Goal: Transaction & Acquisition: Purchase product/service

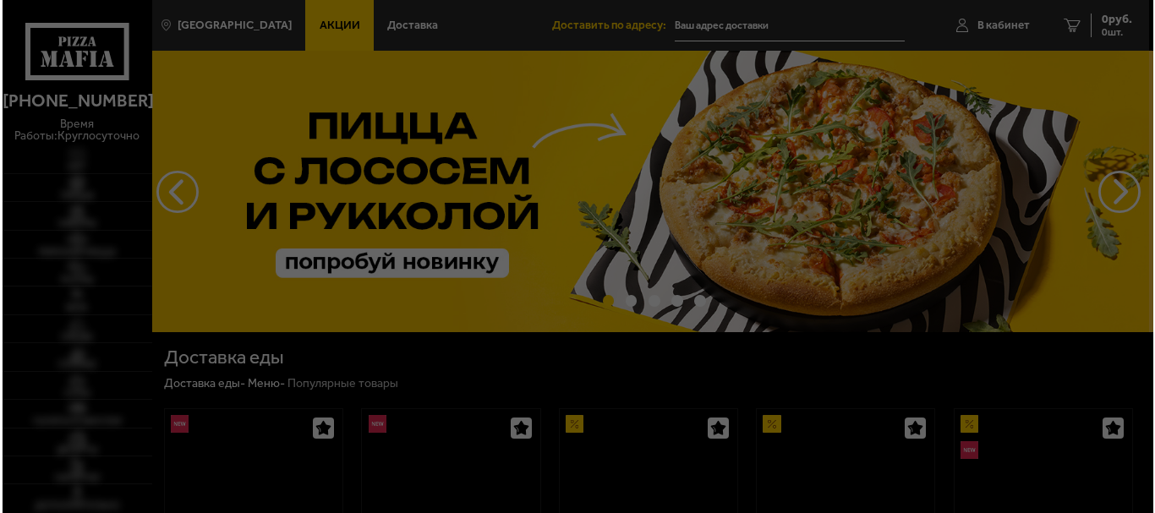
scroll to position [226, 0]
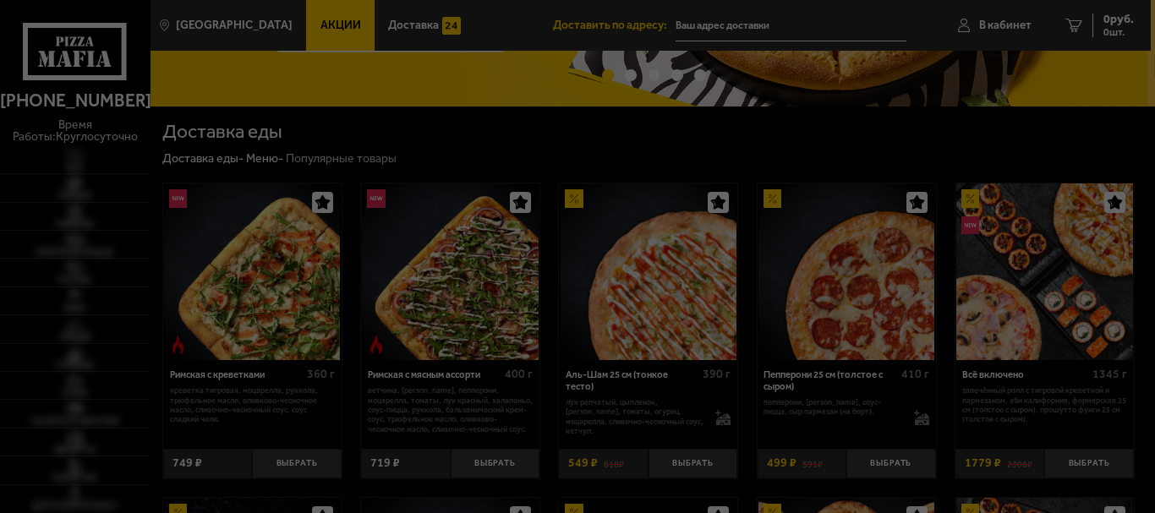
type input "[STREET_ADDRESS]"
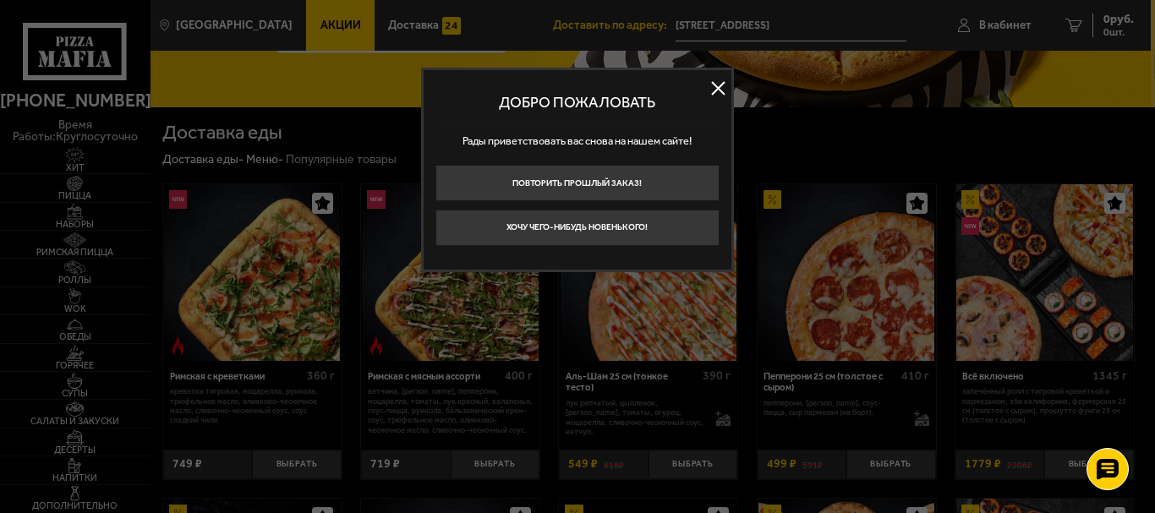
click at [719, 88] on button at bounding box center [718, 88] width 25 height 25
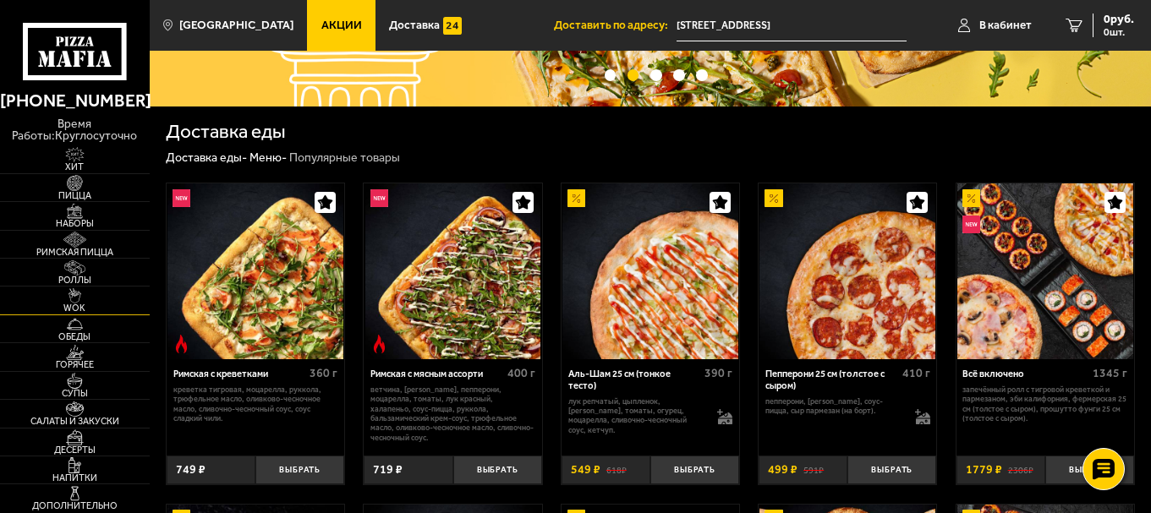
click at [76, 296] on img at bounding box center [75, 295] width 46 height 15
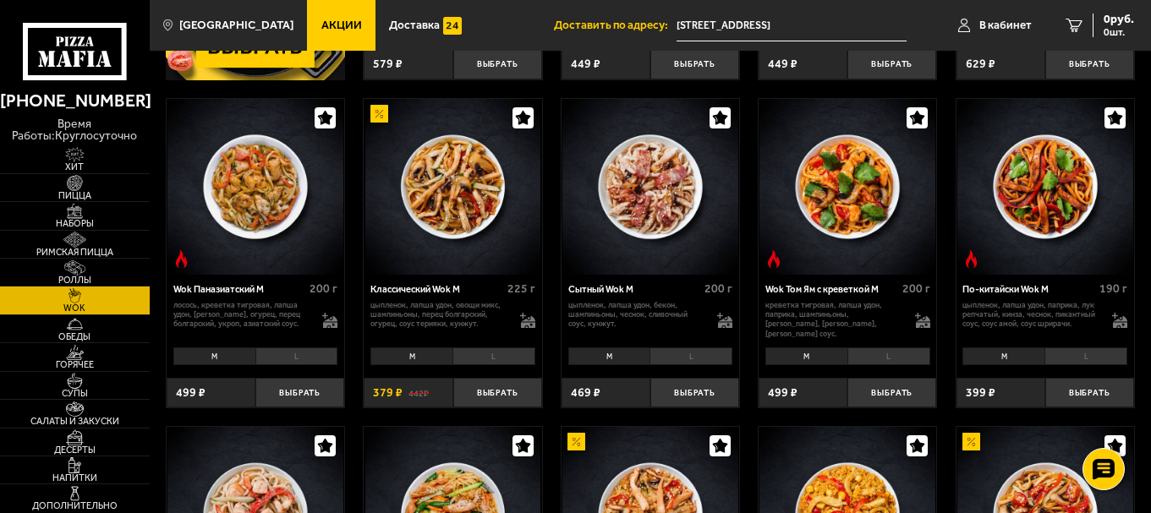
scroll to position [395, 0]
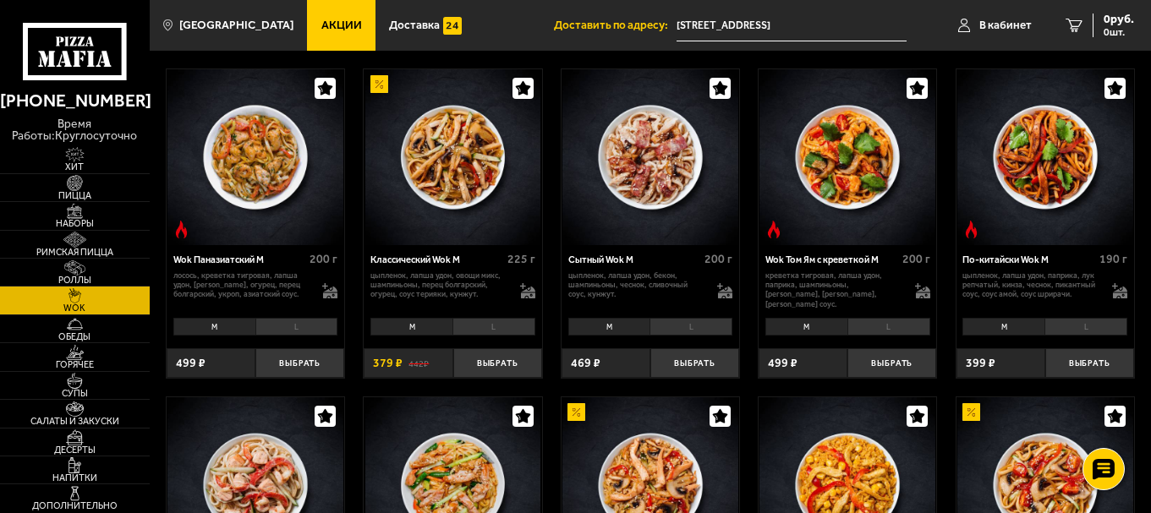
click at [500, 327] on li "L" at bounding box center [493, 327] width 83 height 18
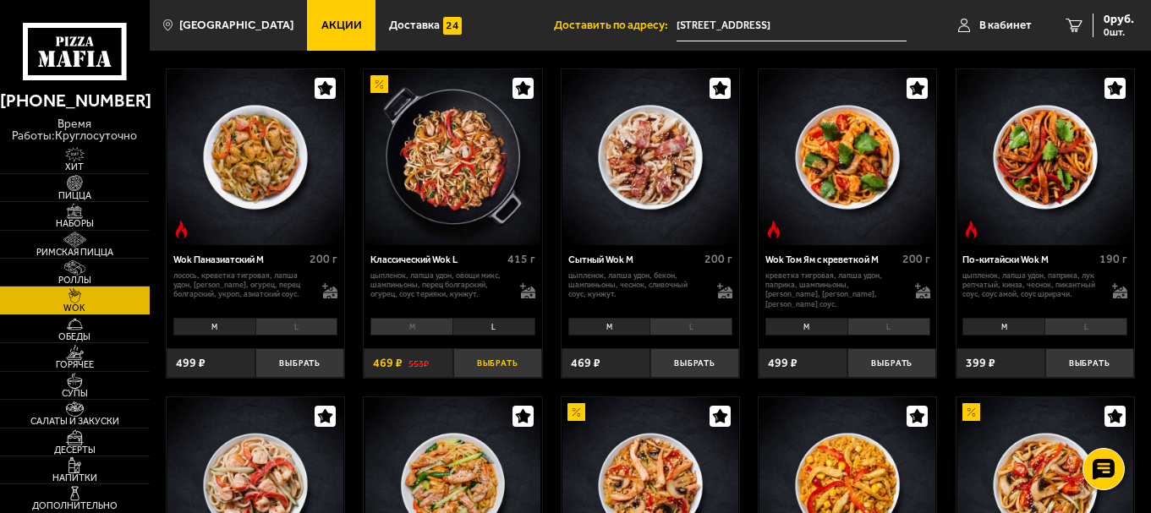
click at [508, 360] on button "Выбрать" at bounding box center [497, 363] width 89 height 30
click at [418, 321] on li "M" at bounding box center [411, 327] width 82 height 18
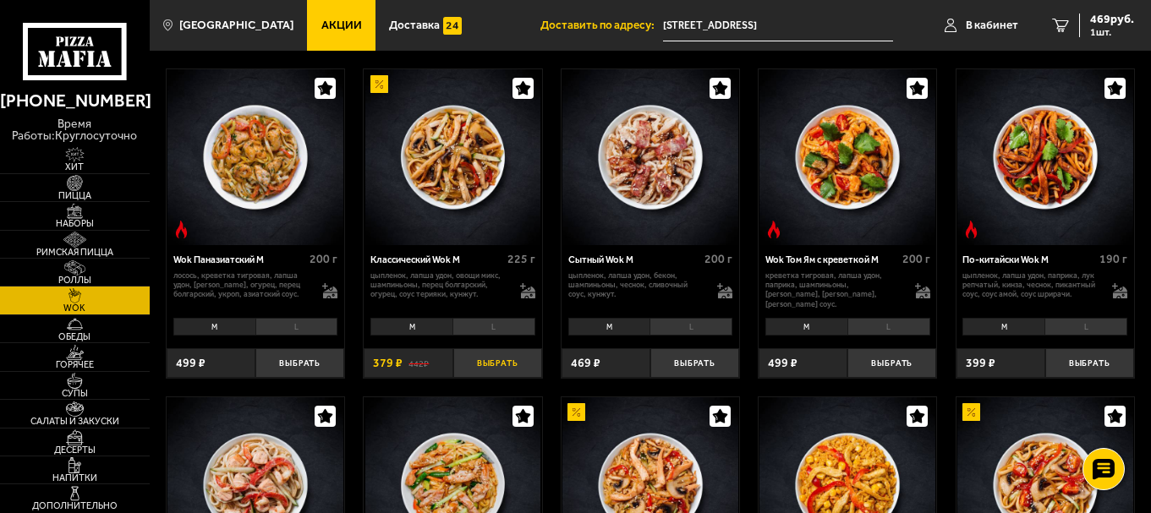
click at [505, 357] on button "Выбрать" at bounding box center [497, 363] width 89 height 30
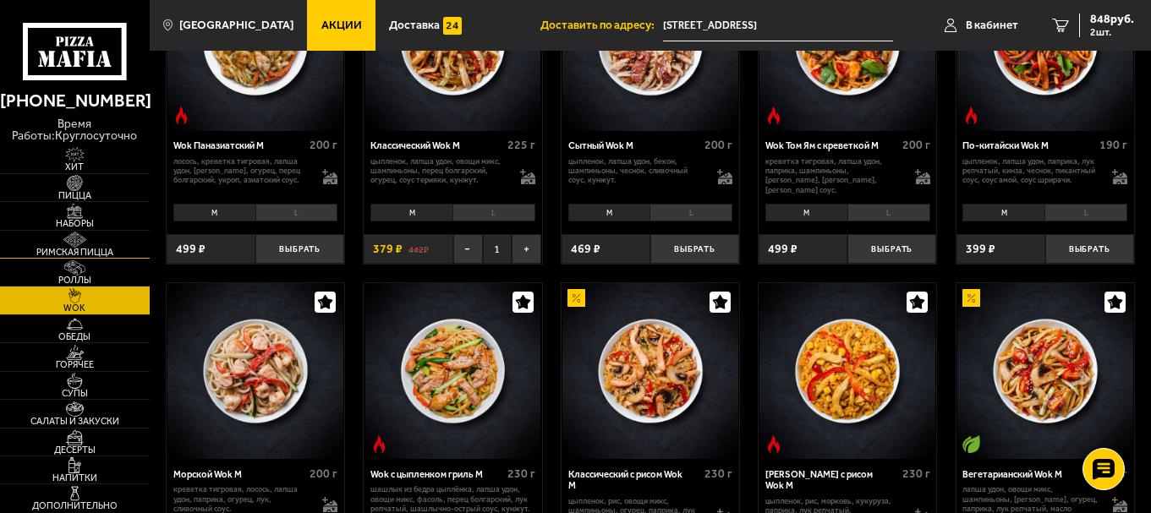
scroll to position [507, 0]
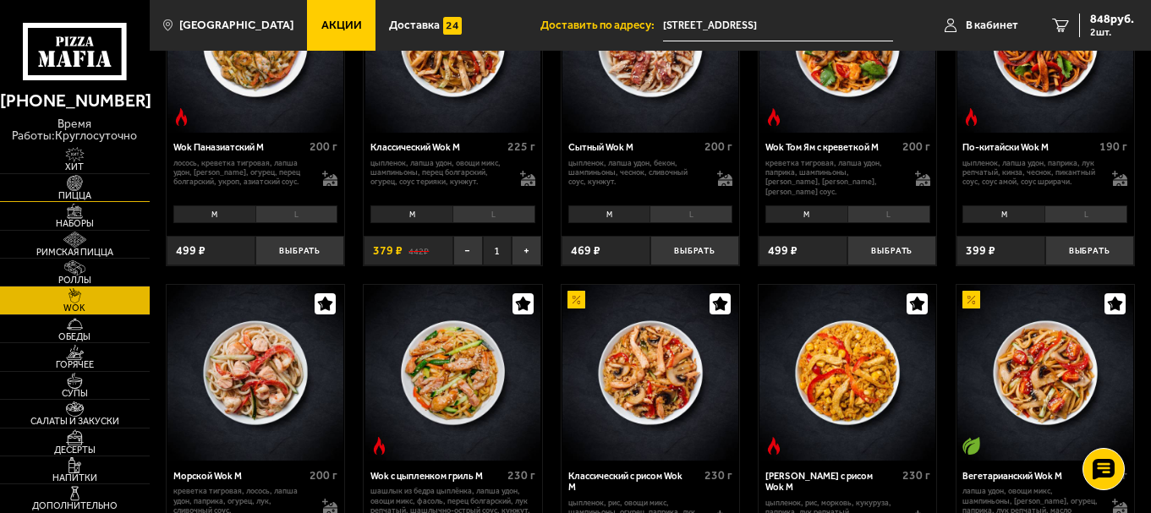
click at [76, 175] on img at bounding box center [75, 182] width 46 height 15
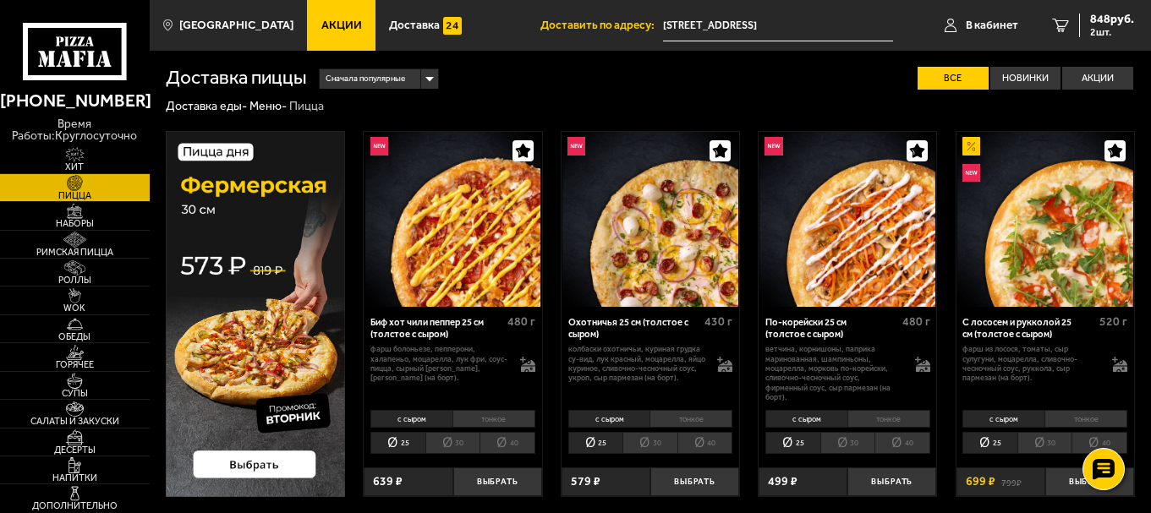
click at [85, 41] on icon at bounding box center [74, 51] width 103 height 57
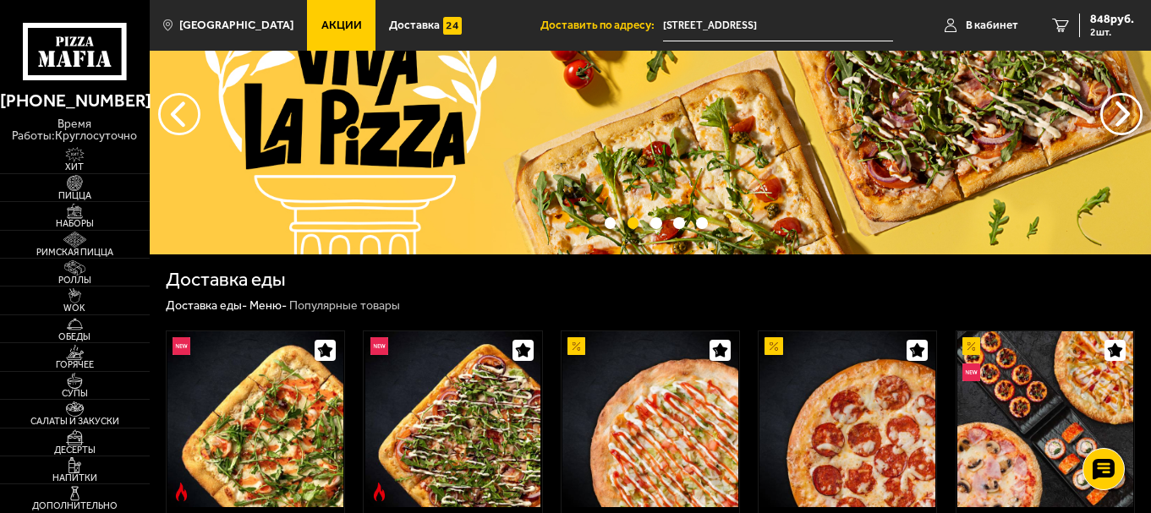
scroll to position [282, 0]
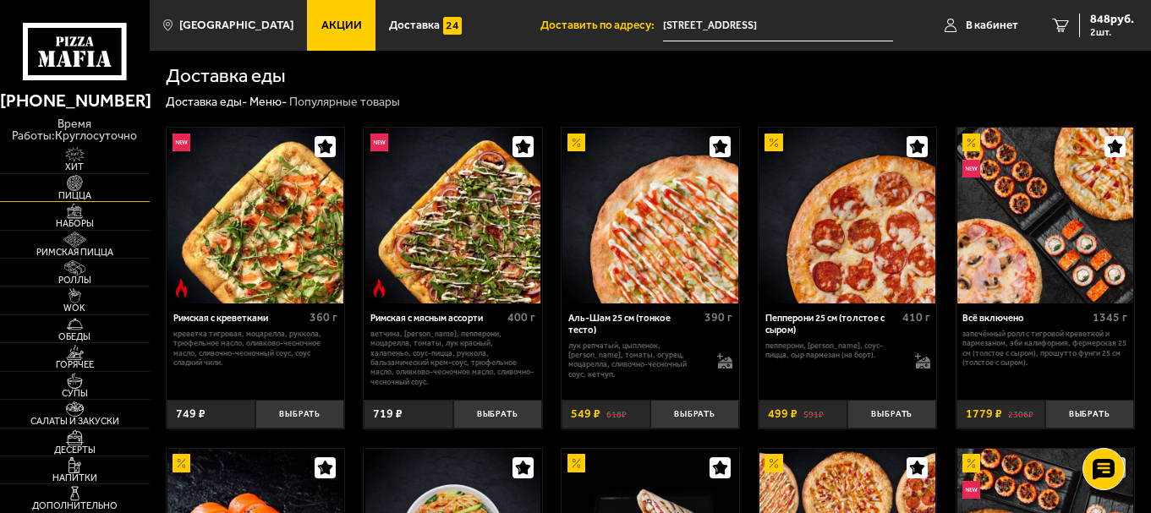
click at [79, 183] on img at bounding box center [75, 182] width 46 height 15
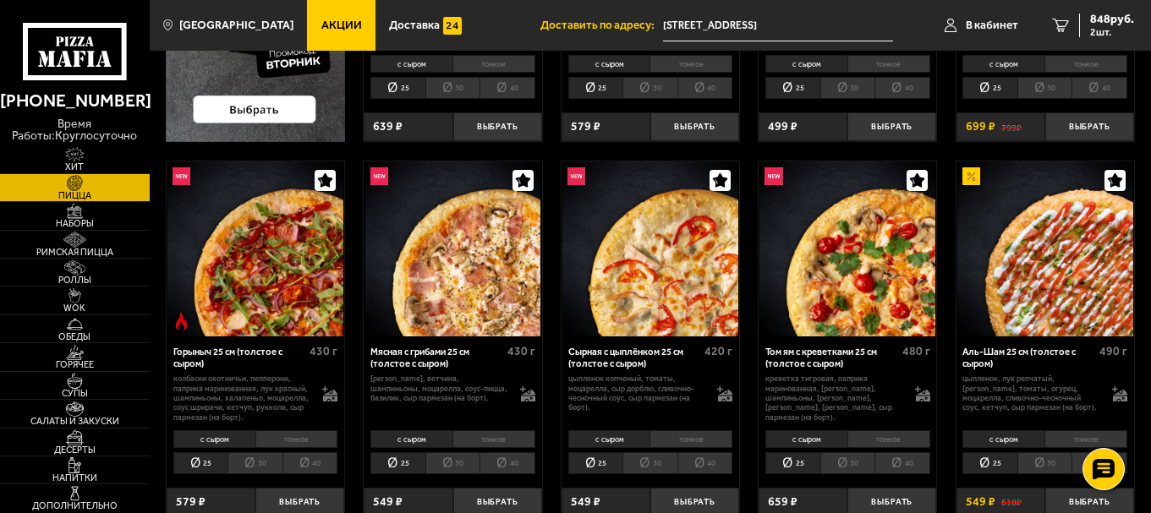
scroll to position [113, 0]
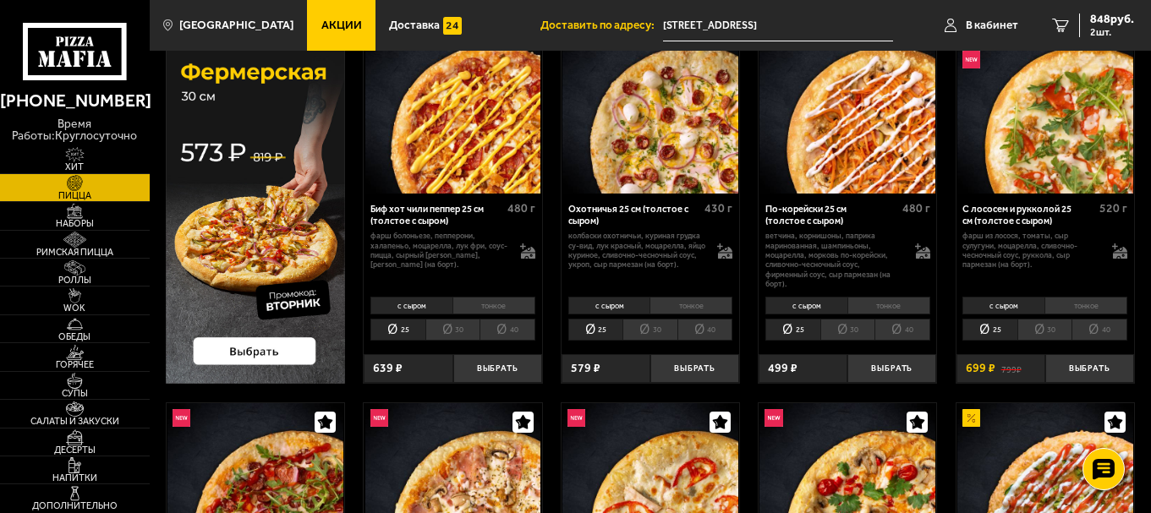
click at [264, 346] on img at bounding box center [255, 201] width 179 height 367
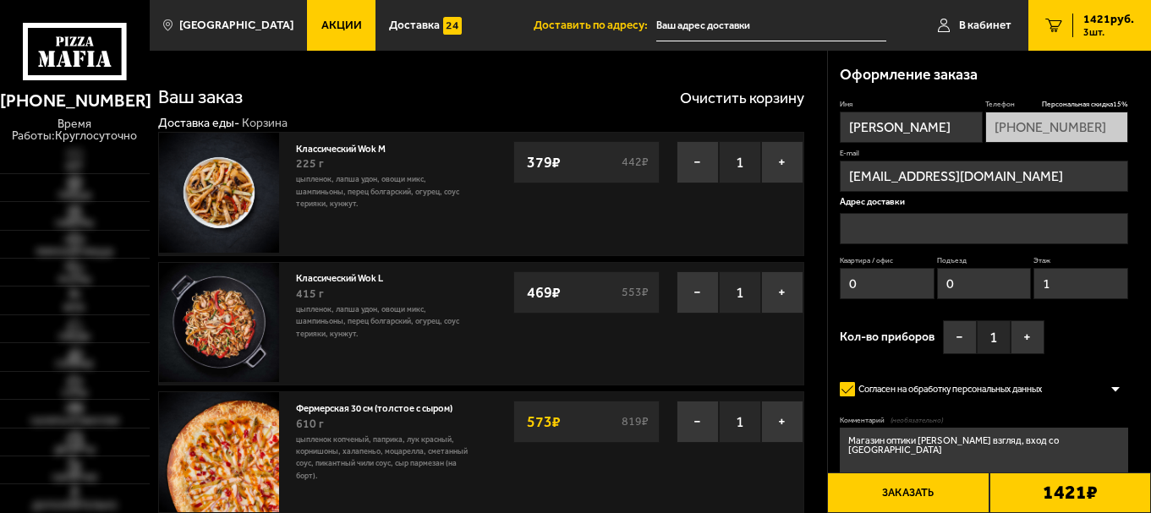
type input "[STREET_ADDRESS]"
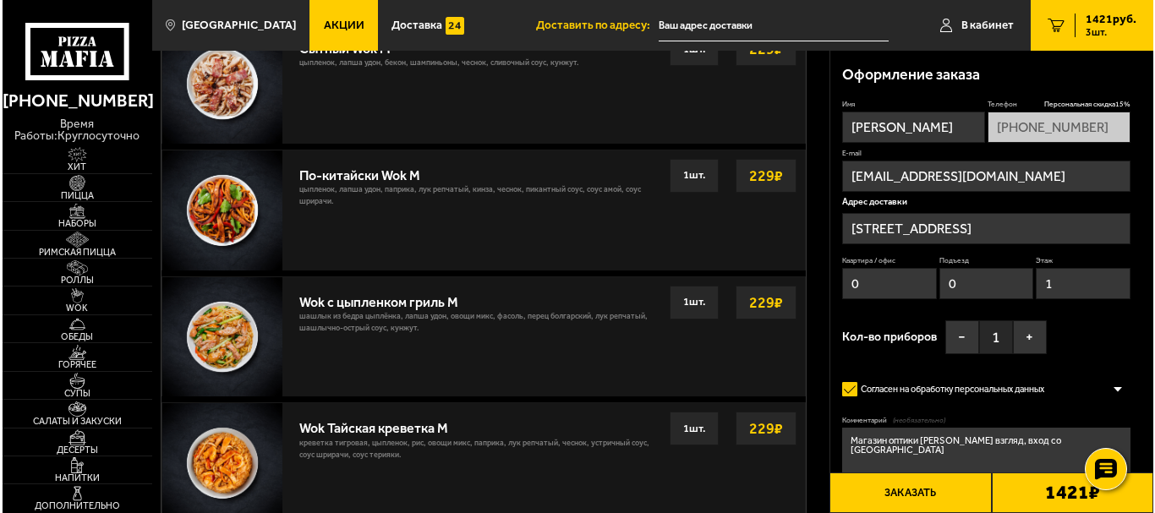
scroll to position [1014, 0]
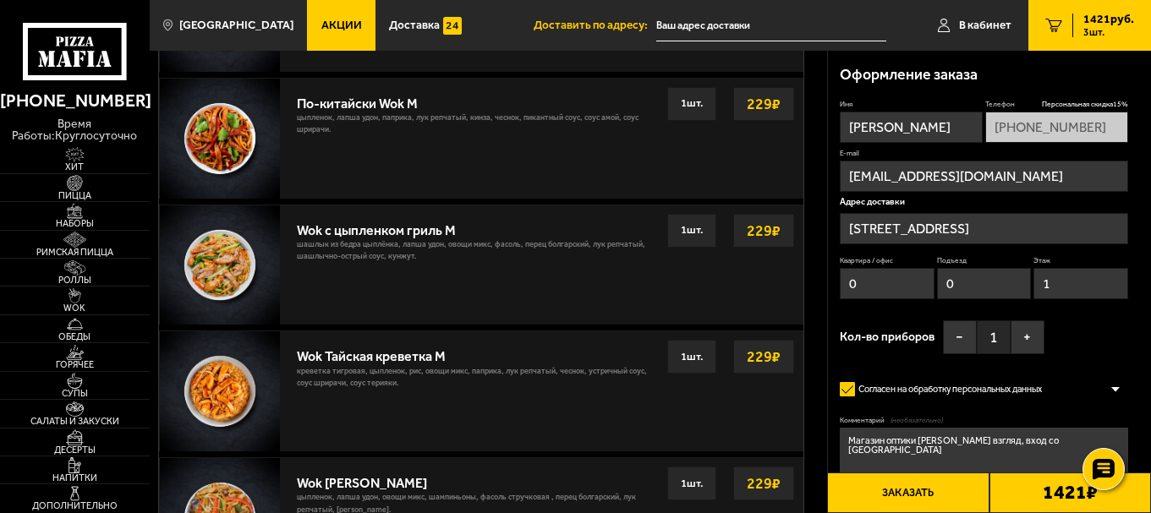
click at [915, 488] on button "Заказать" at bounding box center [907, 493] width 161 height 41
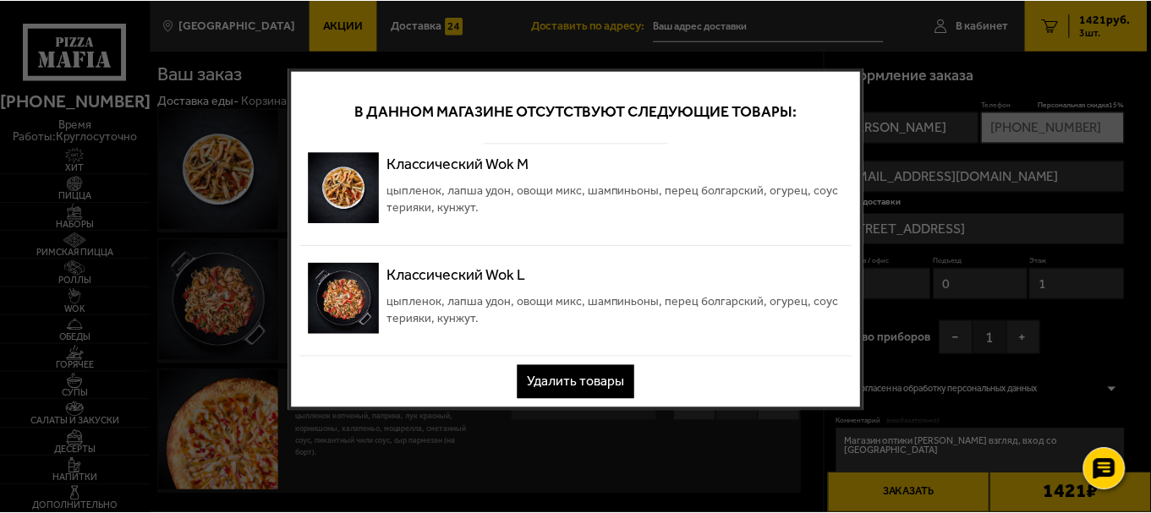
scroll to position [0, 0]
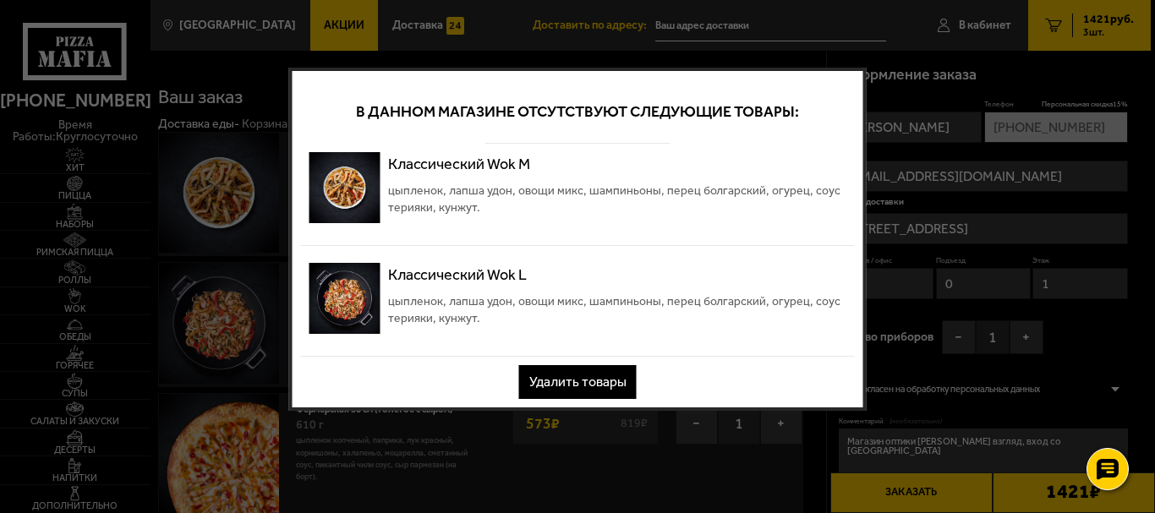
click at [920, 118] on div at bounding box center [577, 256] width 1155 height 513
click at [148, 242] on div at bounding box center [577, 256] width 1155 height 513
click at [1034, 201] on div at bounding box center [577, 256] width 1155 height 513
click at [573, 375] on button "Удалить товары" at bounding box center [578, 382] width 118 height 34
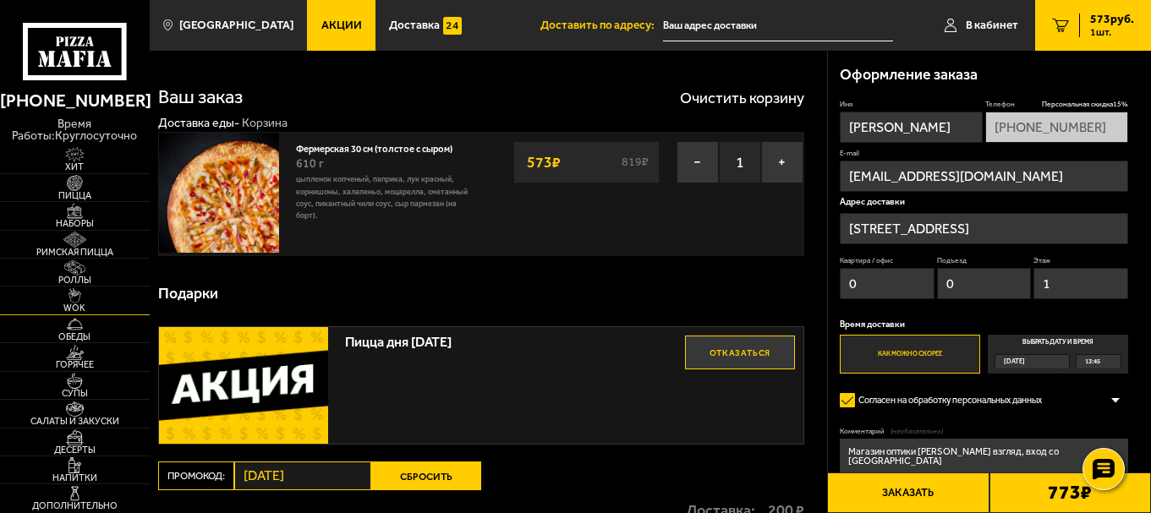
click at [68, 298] on img at bounding box center [75, 295] width 46 height 15
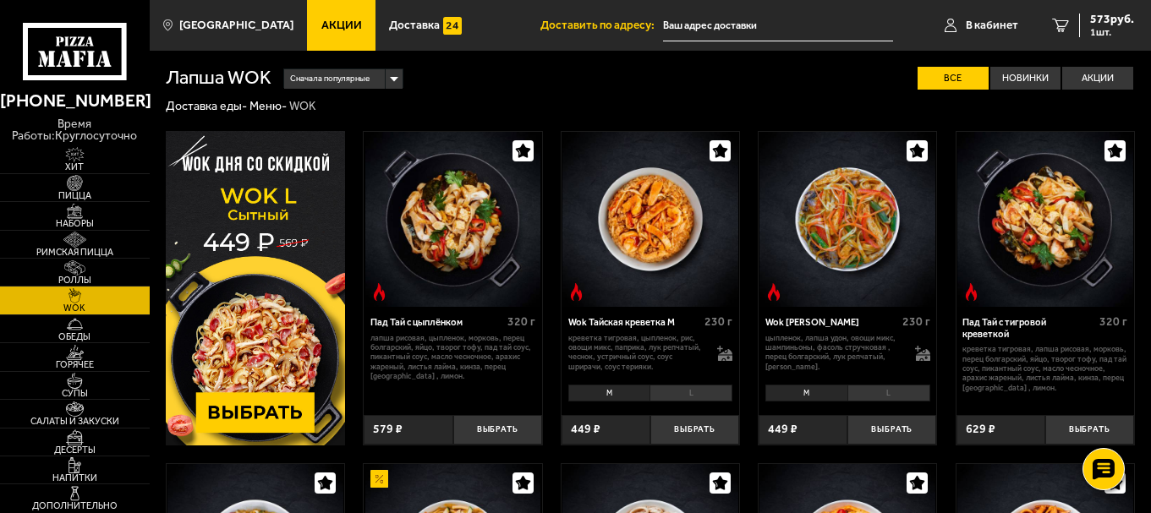
click at [259, 408] on img at bounding box center [255, 288] width 179 height 314
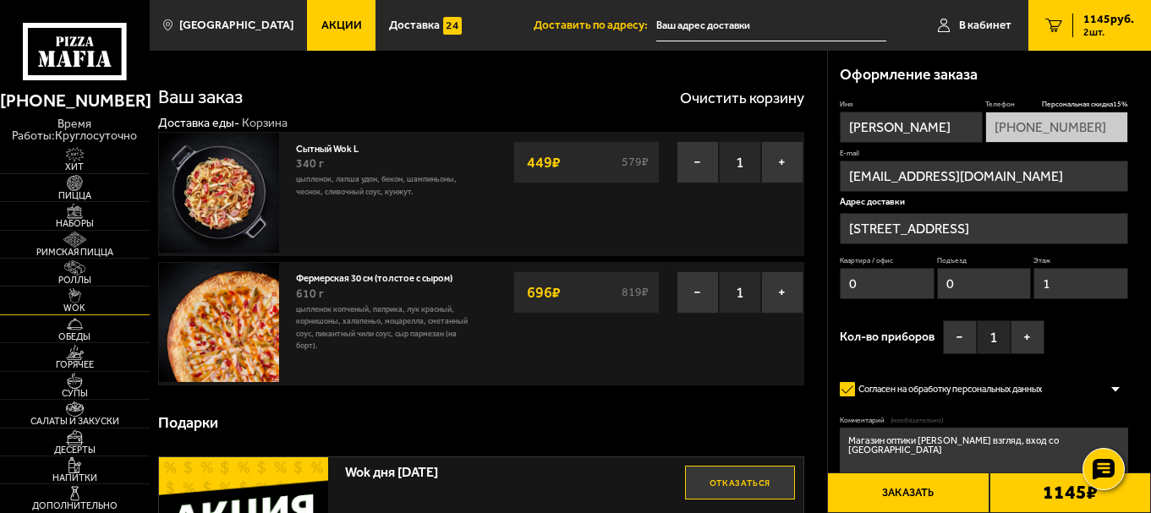
click at [74, 299] on img at bounding box center [75, 295] width 46 height 15
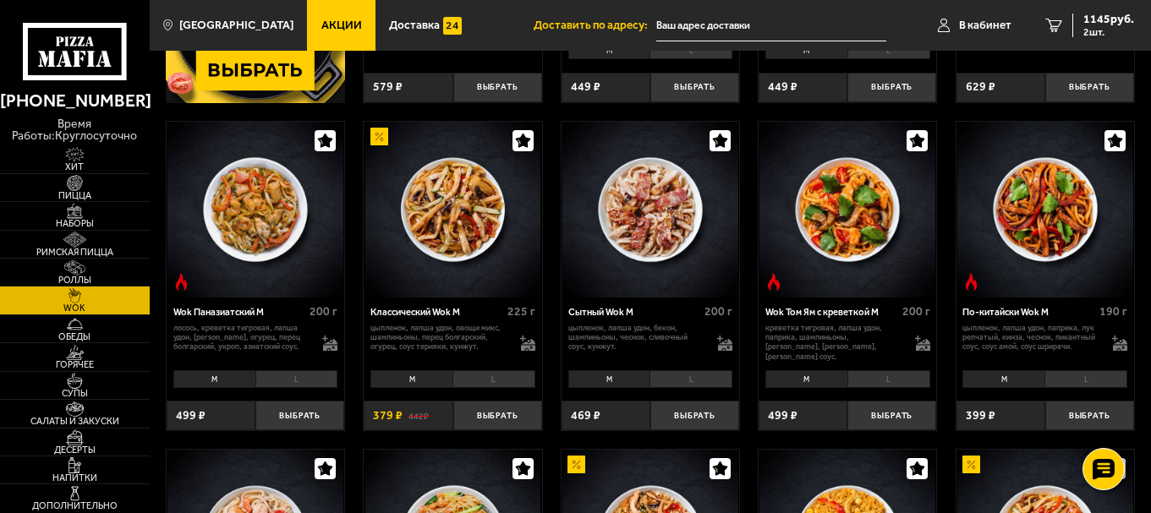
scroll to position [395, 0]
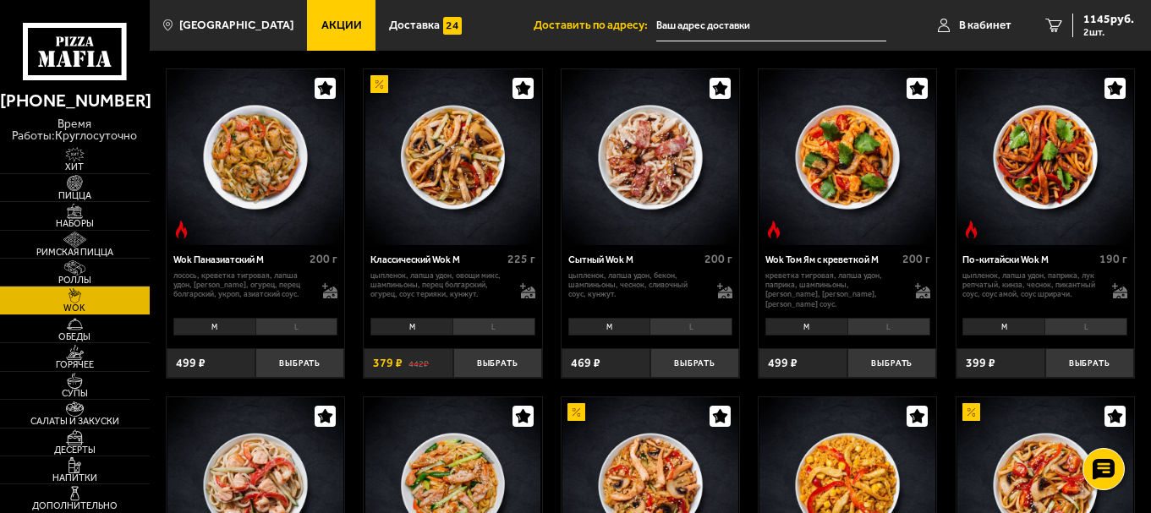
click at [624, 326] on li "M" at bounding box center [609, 327] width 82 height 18
click at [686, 324] on li "L" at bounding box center [690, 327] width 83 height 18
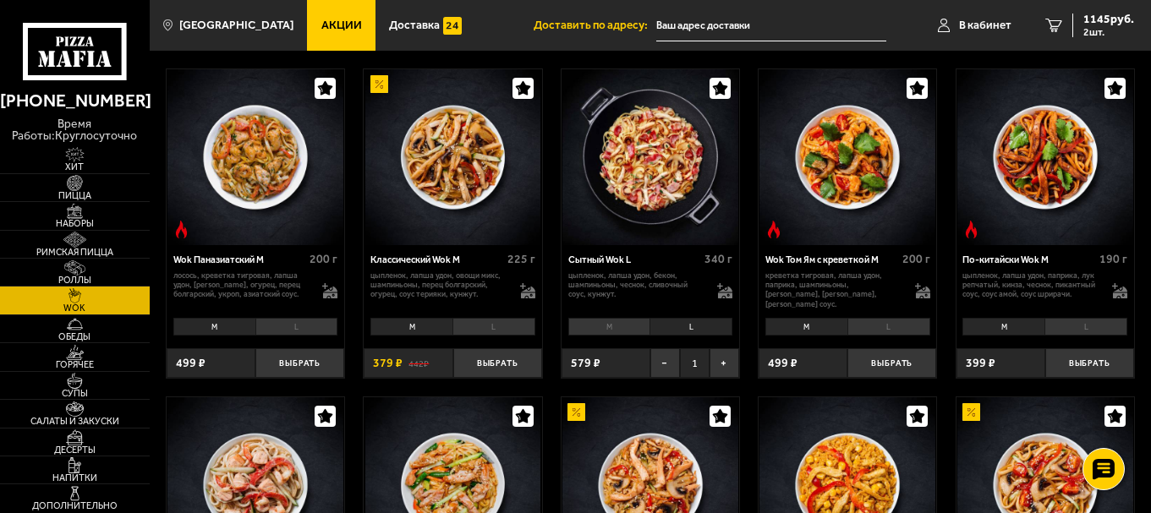
click at [610, 325] on li "M" at bounding box center [609, 327] width 82 height 18
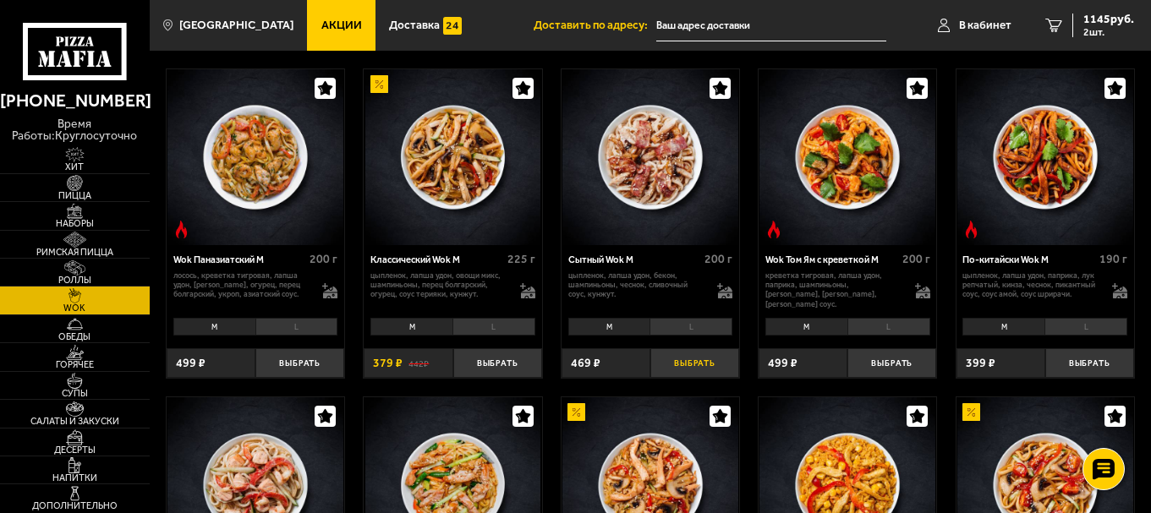
click at [690, 362] on button "Выбрать" at bounding box center [694, 363] width 89 height 30
click at [1104, 17] on span "1544 руб." at bounding box center [1108, 20] width 51 height 12
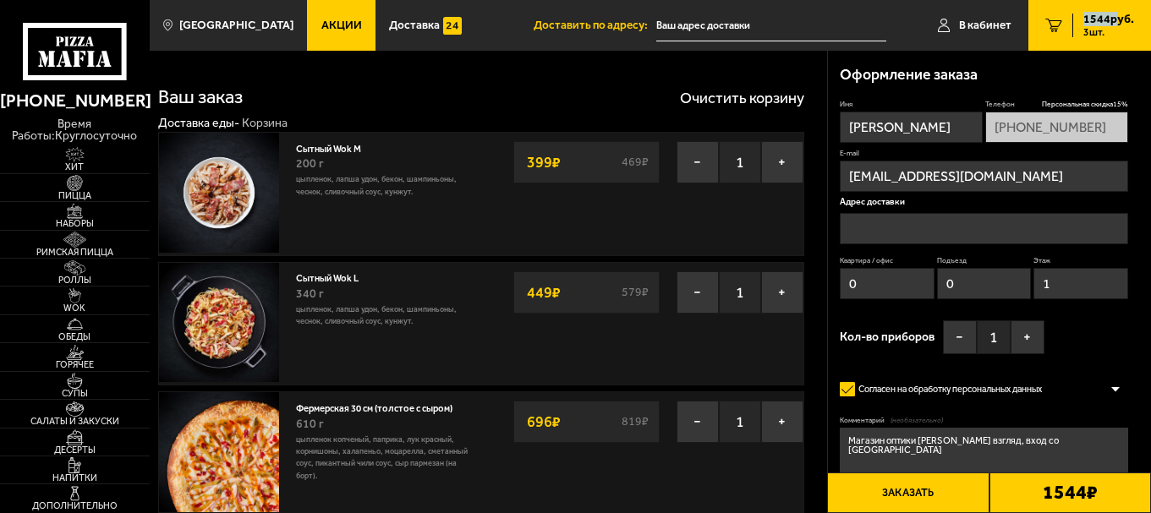
type input "набережная Чёрной речки, 10"
click at [788, 158] on button "+" at bounding box center [782, 162] width 42 height 42
click at [697, 287] on button "−" at bounding box center [697, 292] width 42 height 42
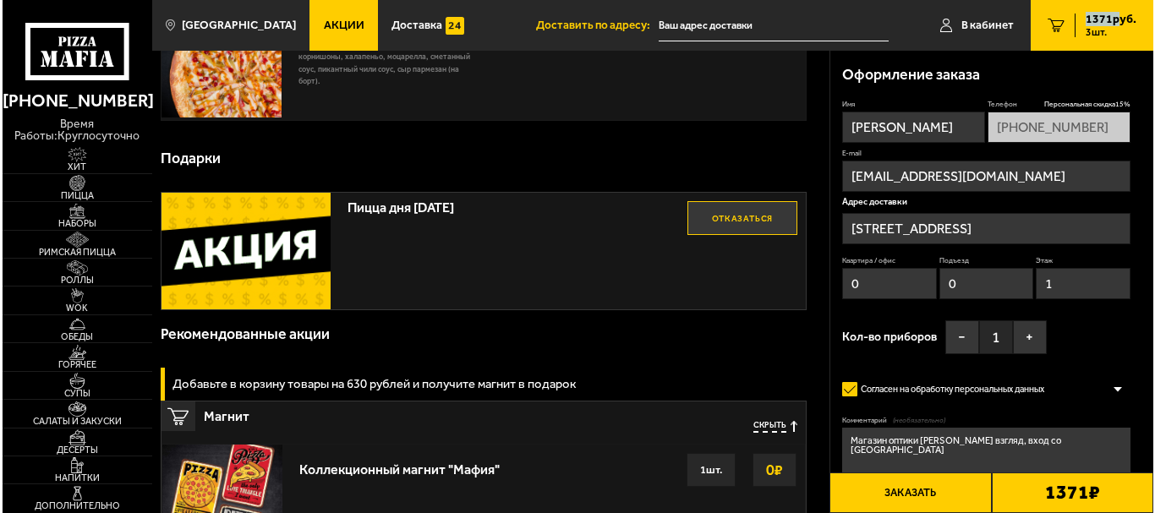
scroll to position [282, 0]
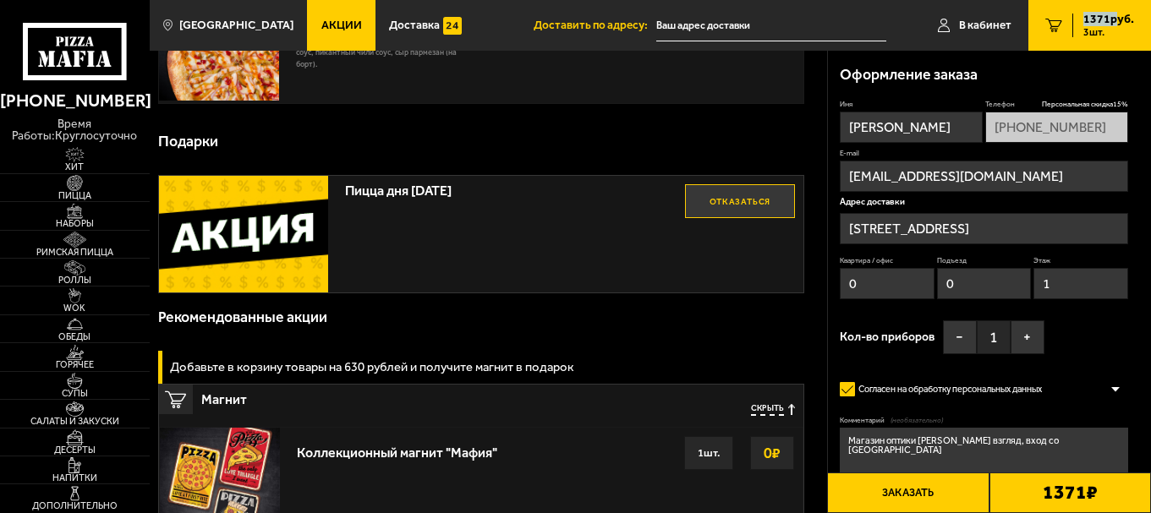
click at [931, 485] on button "Заказать" at bounding box center [907, 493] width 161 height 41
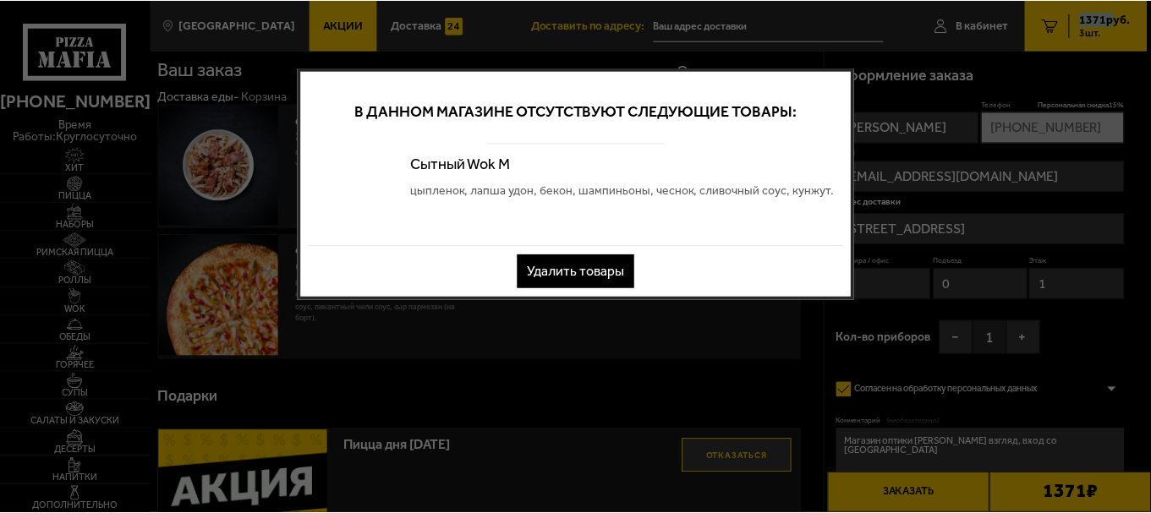
scroll to position [0, 0]
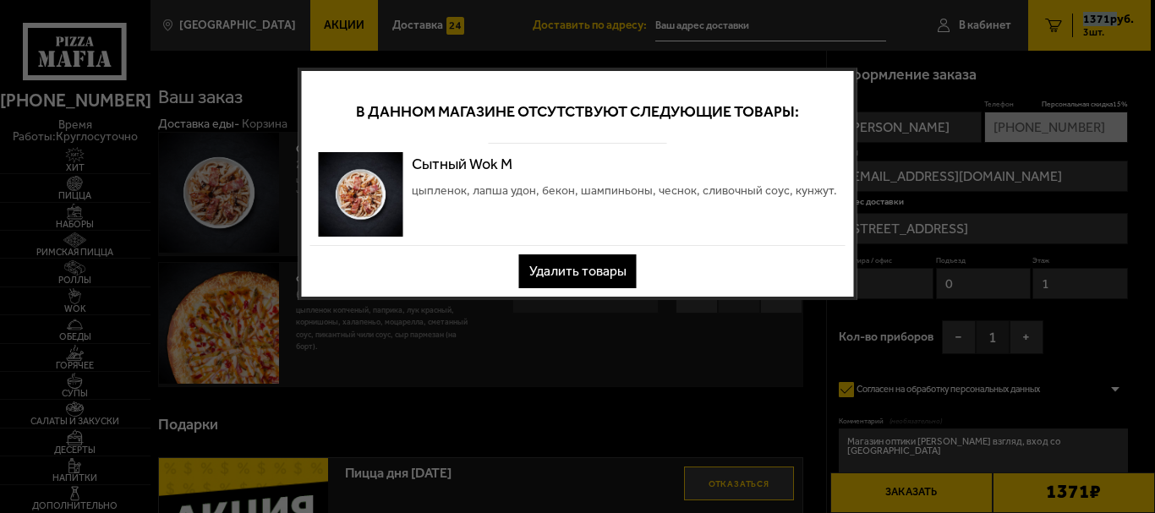
click at [604, 267] on button "Удалить товары" at bounding box center [578, 271] width 118 height 34
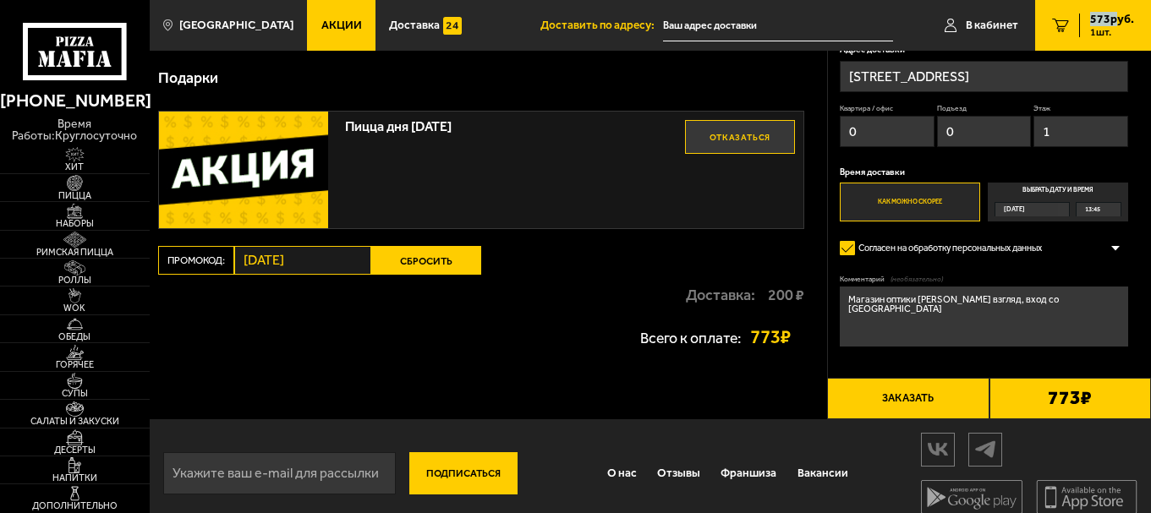
scroll to position [230, 0]
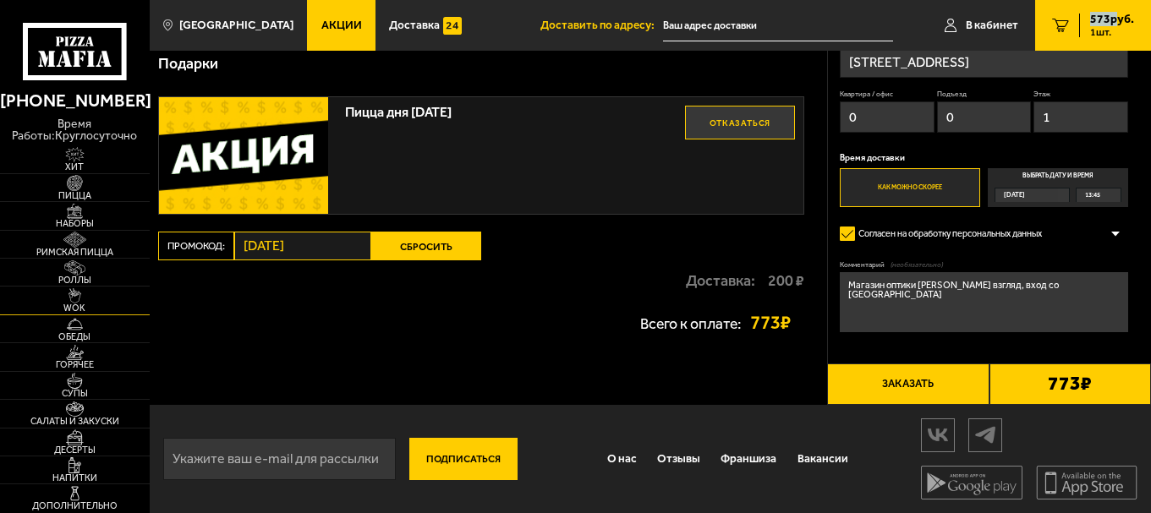
click at [72, 304] on span "WOK" at bounding box center [75, 308] width 150 height 9
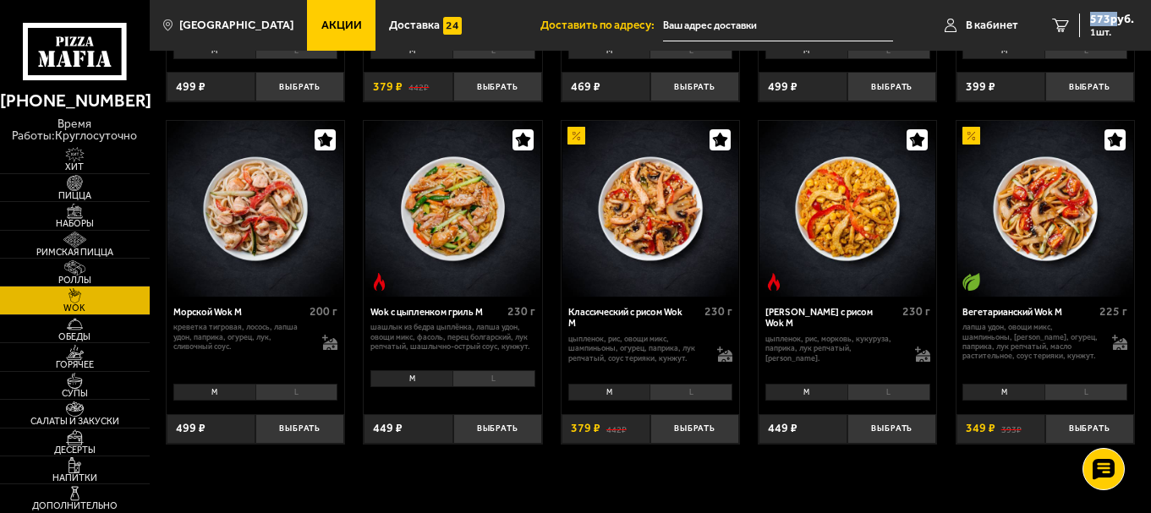
scroll to position [676, 0]
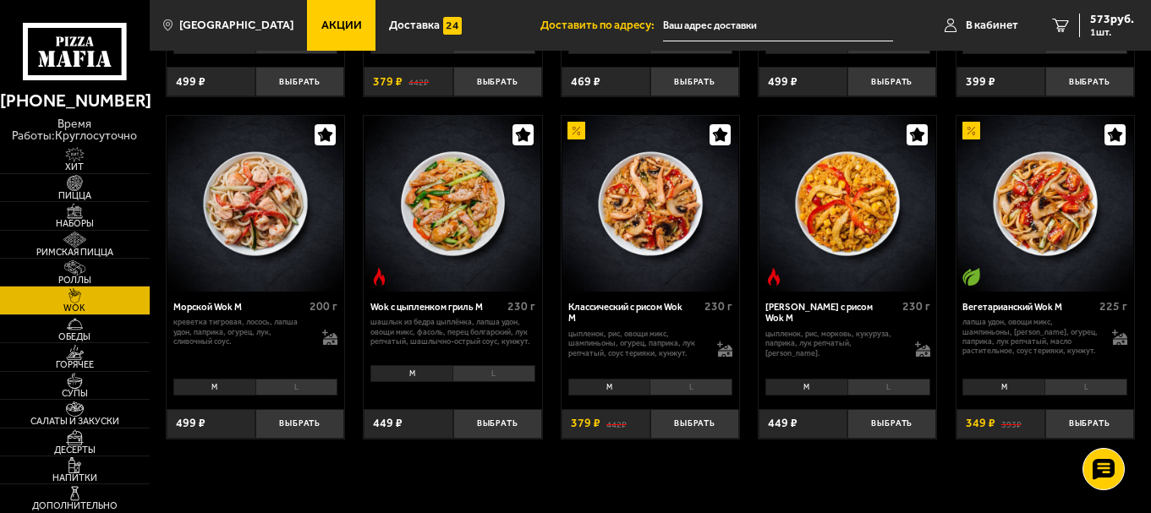
click at [231, 392] on li "M" at bounding box center [214, 388] width 82 height 18
click at [299, 421] on button "Выбрать" at bounding box center [299, 424] width 89 height 30
click at [293, 382] on li "L" at bounding box center [296, 388] width 83 height 18
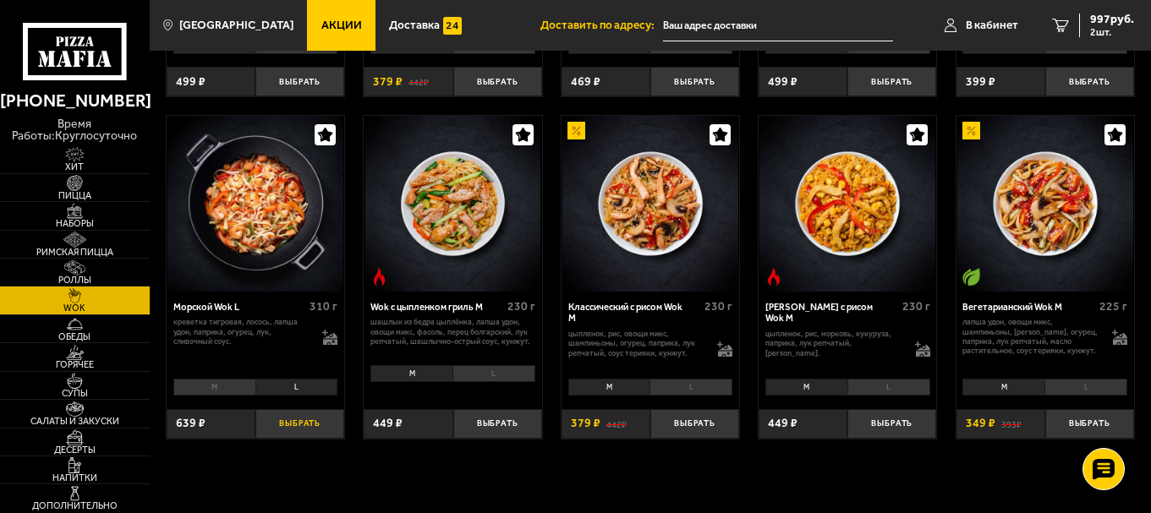
click at [300, 424] on button "Выбрать" at bounding box center [299, 424] width 89 height 30
click at [1109, 21] on span "1540 руб." at bounding box center [1108, 20] width 51 height 12
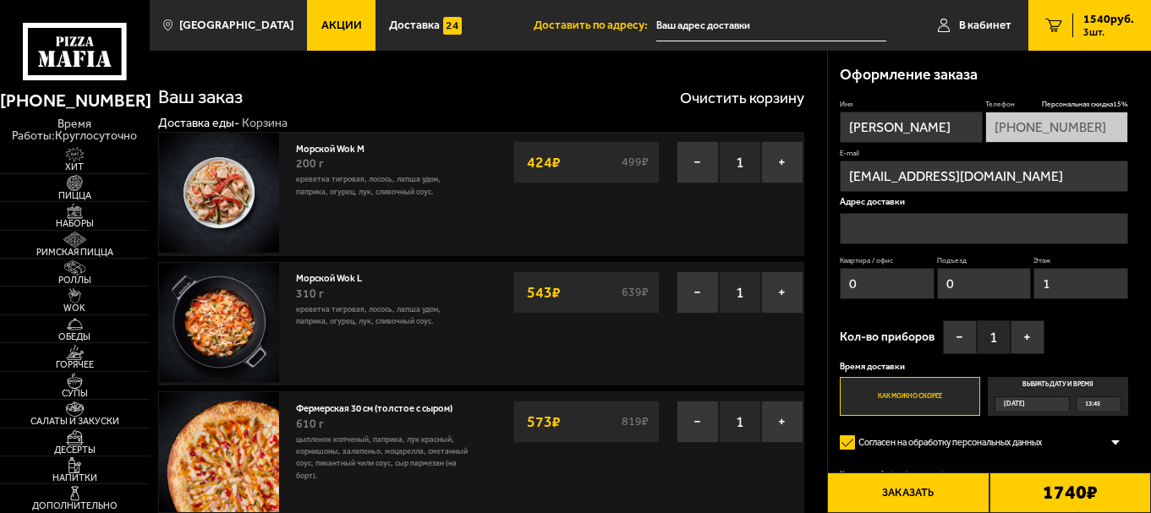
type input "набережная Чёрной речки, 10"
click at [779, 161] on button "+" at bounding box center [782, 162] width 42 height 42
click at [697, 290] on button "−" at bounding box center [697, 292] width 42 height 42
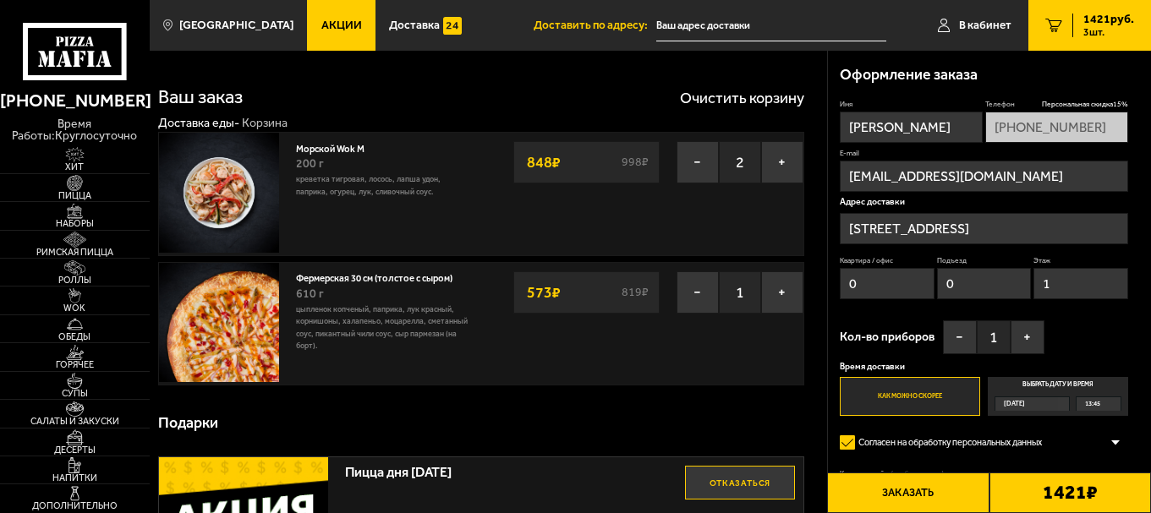
click at [910, 484] on button "Заказать" at bounding box center [907, 493] width 161 height 41
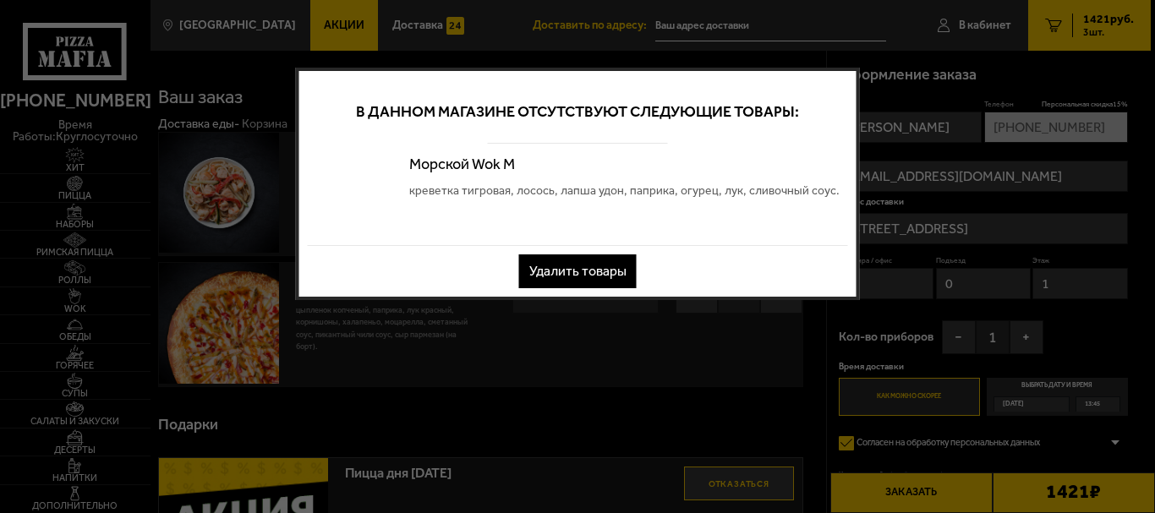
click at [592, 270] on button "Удалить товары" at bounding box center [578, 271] width 118 height 34
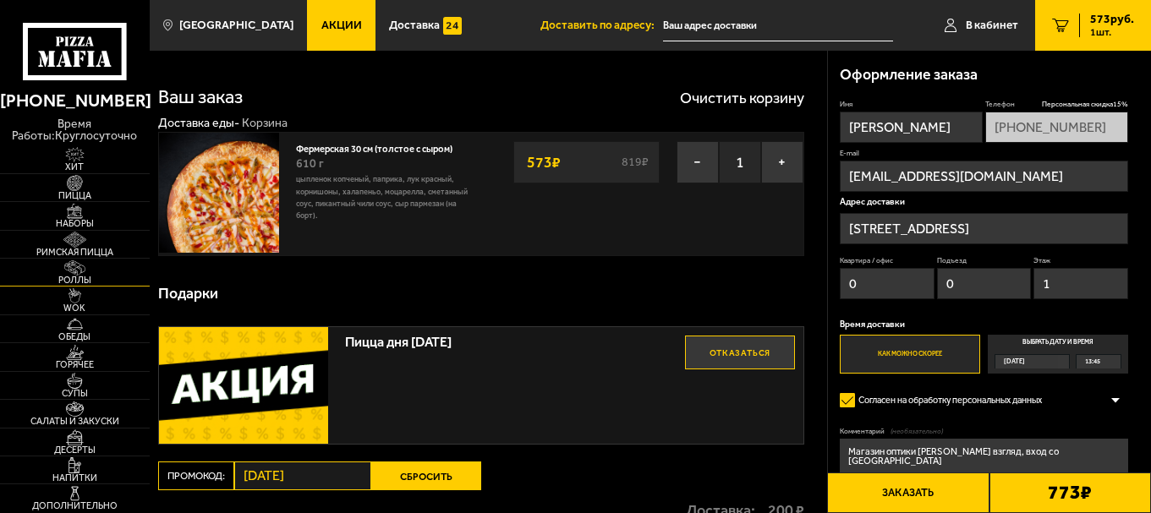
click at [73, 281] on span "Роллы" at bounding box center [75, 280] width 150 height 9
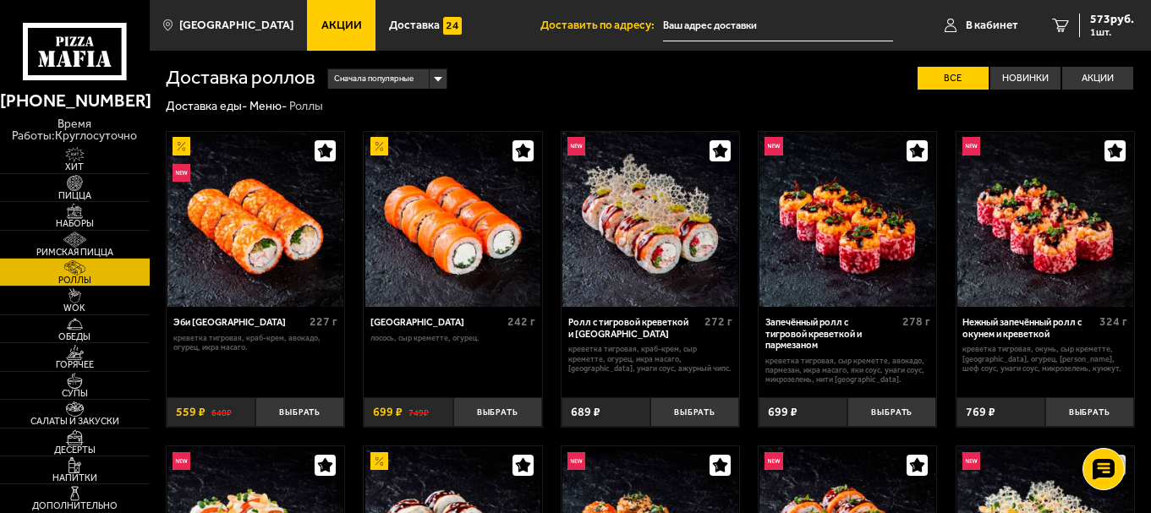
click at [440, 76] on div "Сначала популярные" at bounding box center [387, 78] width 118 height 19
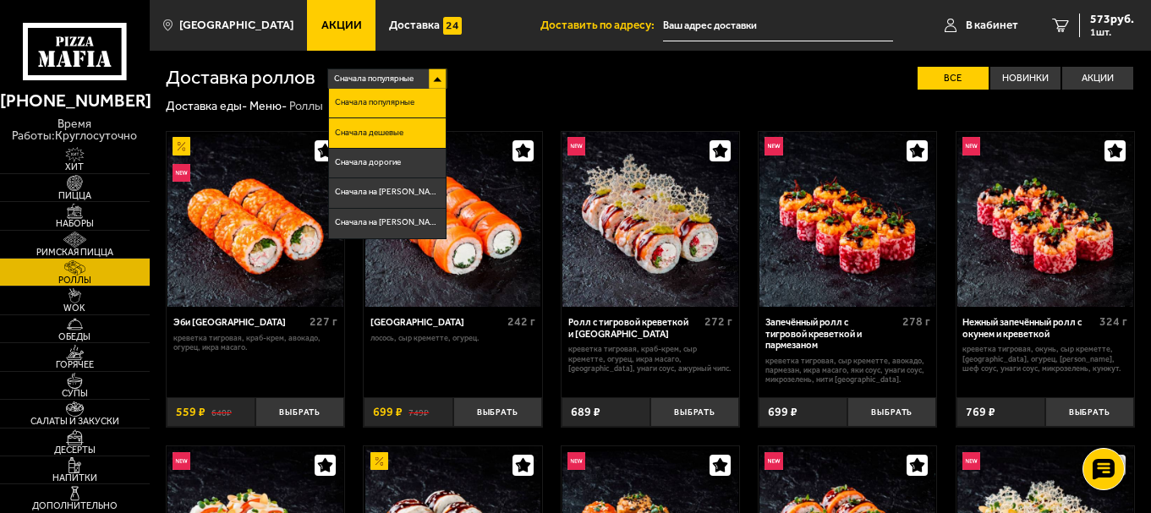
click at [384, 130] on span "Сначала дешевые" at bounding box center [369, 133] width 68 height 8
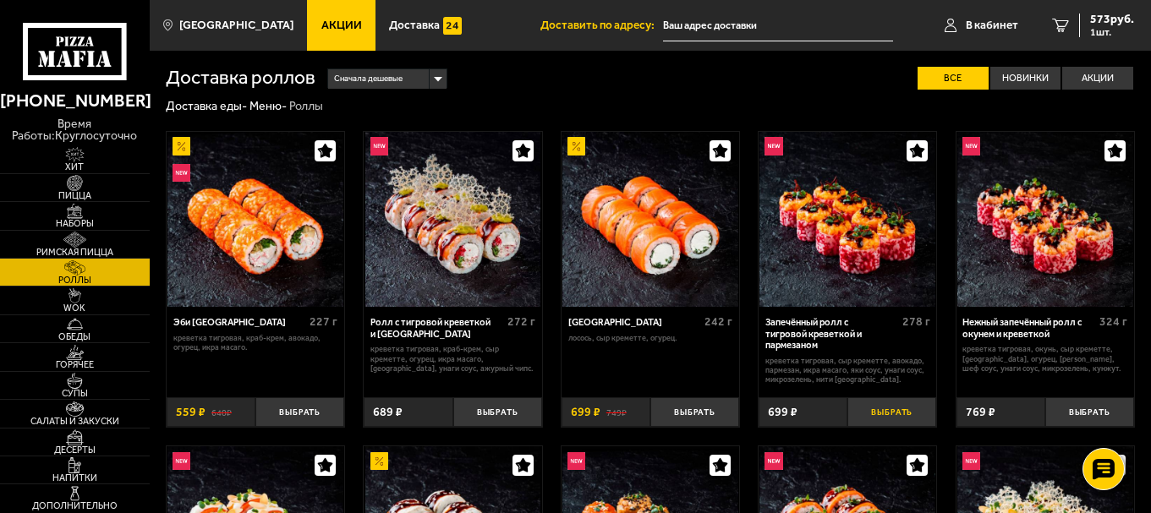
click at [900, 413] on button "Выбрать" at bounding box center [891, 412] width 89 height 30
click at [687, 411] on button "Выбрать" at bounding box center [694, 412] width 89 height 30
click at [1104, 14] on span "1866 руб." at bounding box center [1108, 20] width 51 height 12
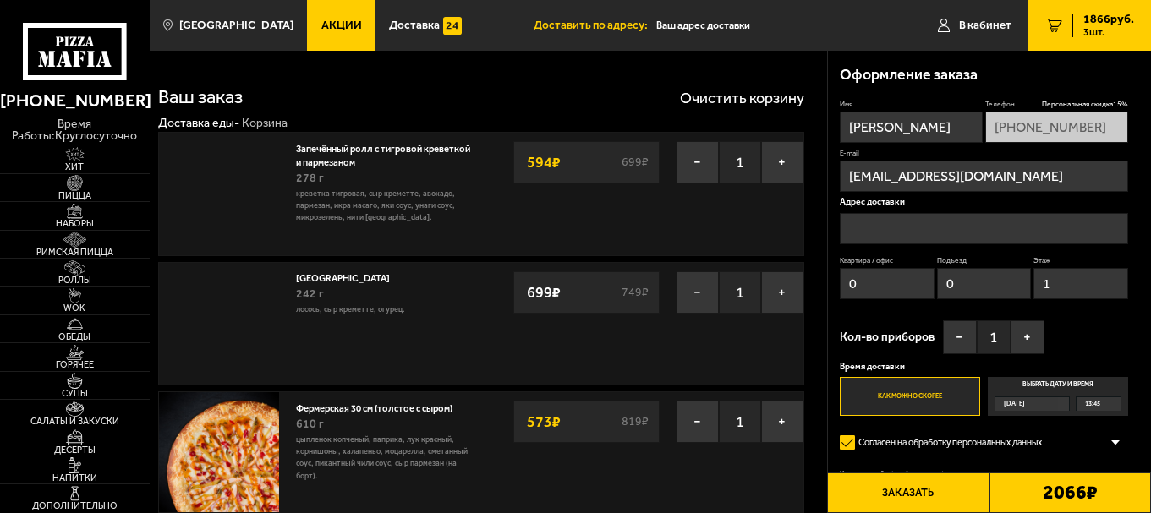
type input "набережная Чёрной речки, 10"
